Goal: Task Accomplishment & Management: Manage account settings

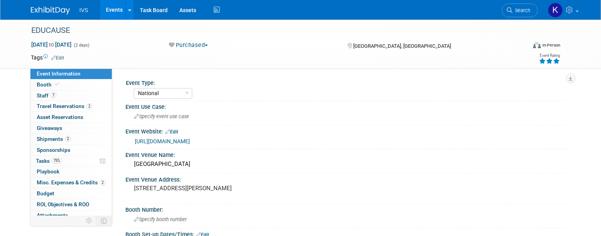
select select "National"
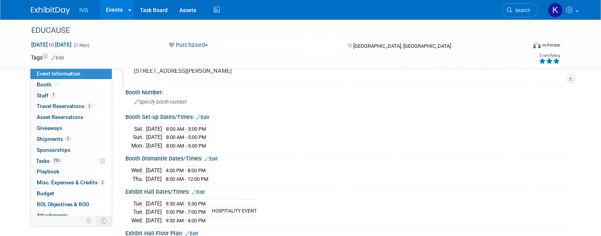
drag, startPoint x: 25, startPoint y: 2, endPoint x: 366, endPoint y: 82, distance: 350.0
click at [366, 82] on div "Event Venue Address: [STREET_ADDRESS][PERSON_NAME]" at bounding box center [346, 71] width 448 height 30
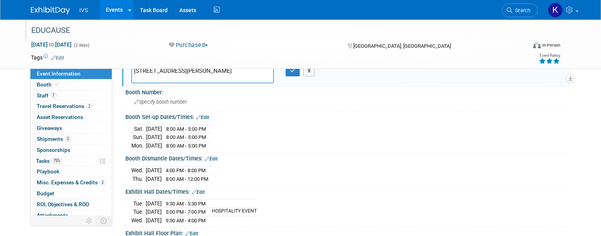
click at [30, 37] on div "EDUCAUSE" at bounding box center [272, 30] width 487 height 14
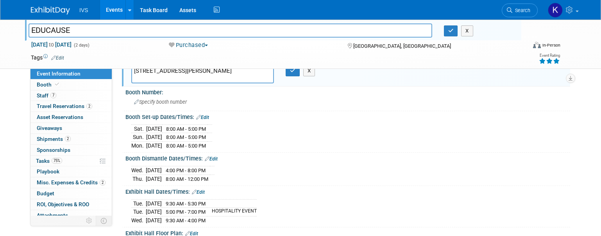
click at [430, 175] on div "[DATE] 4:00 PM - 8:00 PM [DATE] 8:00 AM - 12:00 PM" at bounding box center [347, 173] width 433 height 19
click at [61, 80] on link "Booth" at bounding box center [70, 84] width 81 height 11
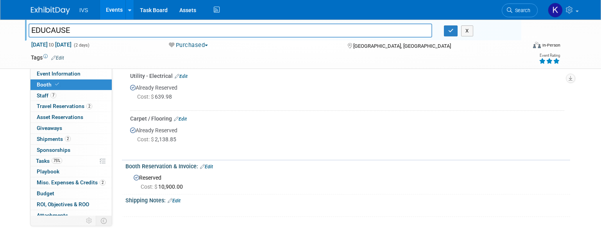
scroll to position [224, 0]
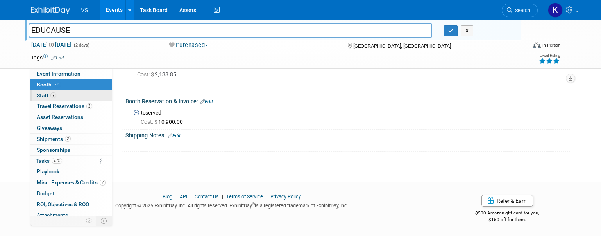
click at [81, 97] on link "7 Staff 7" at bounding box center [70, 95] width 81 height 11
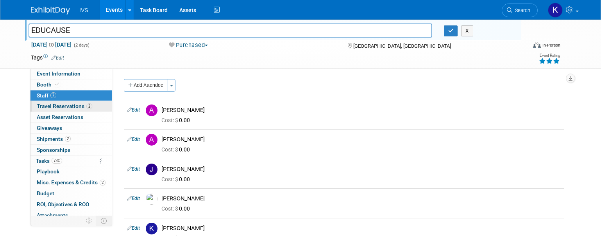
click at [86, 110] on link "2 Travel Reservations 2" at bounding box center [70, 106] width 81 height 11
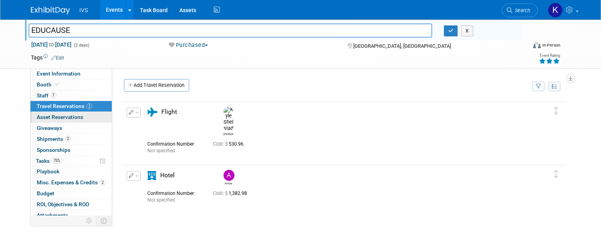
click at [61, 115] on span "Asset Reservations 0" at bounding box center [60, 117] width 47 height 6
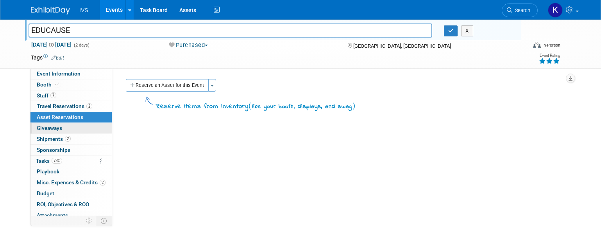
click at [76, 124] on link "0 Giveaways 0" at bounding box center [70, 128] width 81 height 11
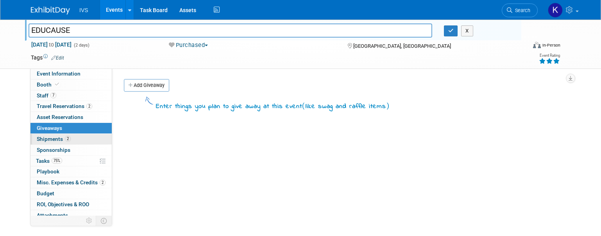
click at [76, 137] on link "2 Shipments 2" at bounding box center [70, 139] width 81 height 11
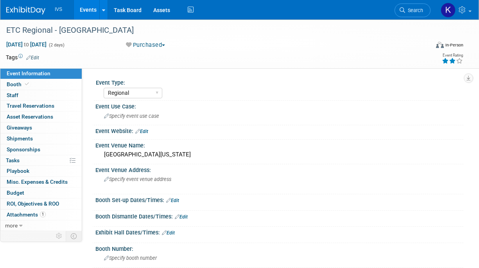
select select "Regional"
click at [405, 13] on link "Search" at bounding box center [412, 11] width 36 height 14
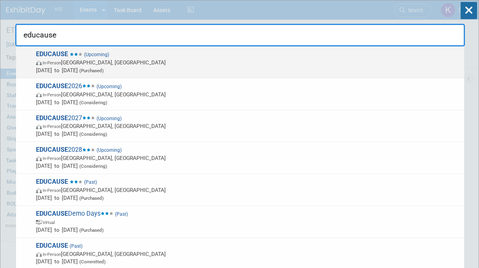
type input "educause"
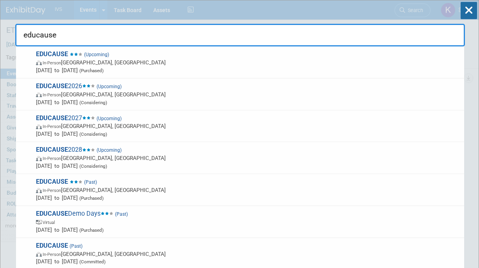
click at [262, 48] on div "EDUCAUSE (Upcoming) In-Person Nashville, TN Oct 28, 2025 to Oct 29, 2025 (Purch…" at bounding box center [240, 63] width 448 height 32
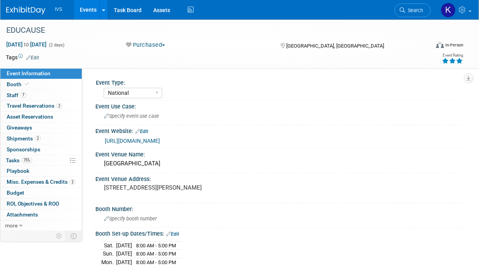
select select "National"
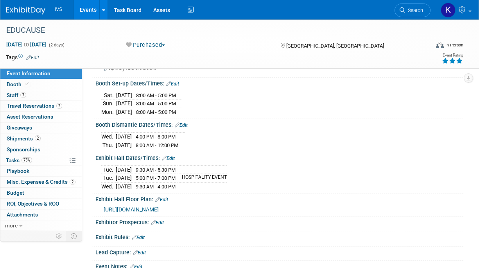
scroll to position [156, 0]
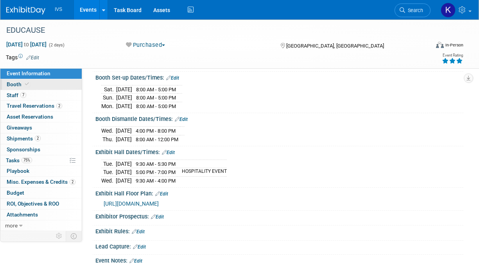
click at [16, 79] on link "Booth" at bounding box center [40, 84] width 81 height 11
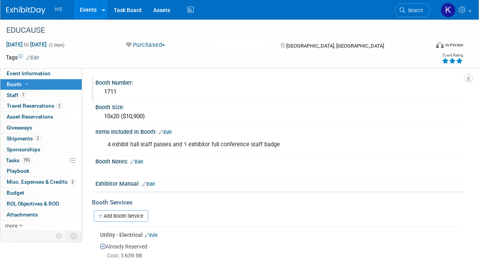
click at [105, 91] on div "1711" at bounding box center [279, 92] width 356 height 12
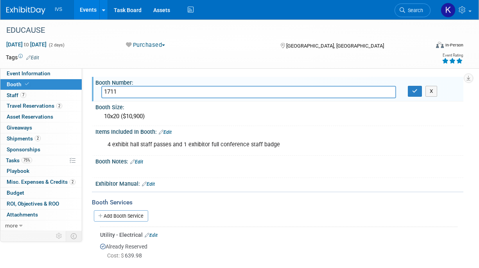
click at [338, 65] on div "Tags Edit Event Rating" at bounding box center [234, 59] width 469 height 14
click at [228, 249] on div "Already Reserved Cost: $ 639.98" at bounding box center [278, 253] width 357 height 28
click at [251, 64] on div "Tags Edit Event Rating" at bounding box center [234, 59] width 469 height 14
click at [406, 91] on div "X" at bounding box center [432, 91] width 61 height 11
click at [412, 97] on button "button" at bounding box center [415, 91] width 14 height 11
